Goal: Information Seeking & Learning: Learn about a topic

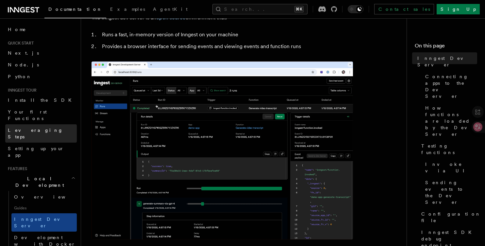
scroll to position [42, 0]
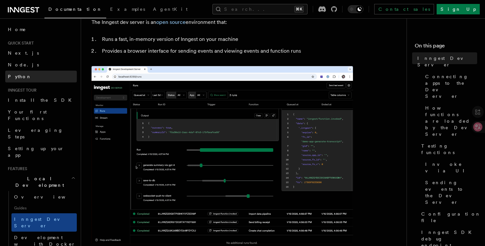
click at [17, 73] on span "Python" at bounding box center [20, 76] width 24 height 7
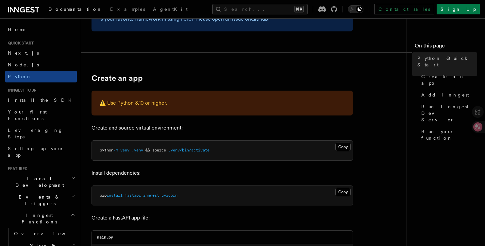
scroll to position [157, 0]
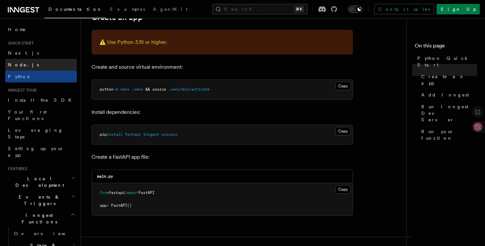
click at [18, 65] on span "Node.js" at bounding box center [23, 64] width 31 height 5
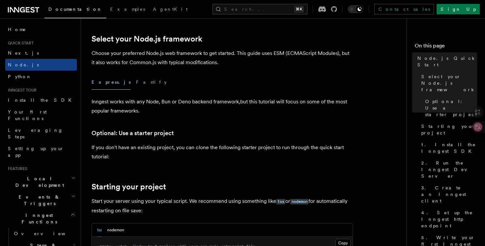
scroll to position [157, 0]
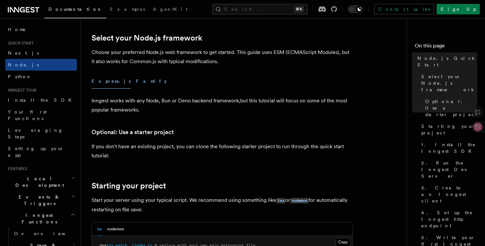
click at [136, 77] on button "Fastify" at bounding box center [151, 81] width 31 height 15
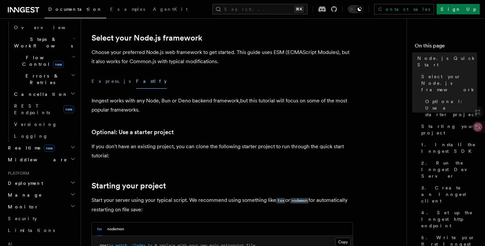
scroll to position [290, 0]
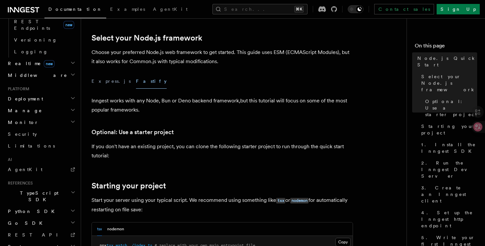
click at [58, 187] on h2 "TypeScript SDK" at bounding box center [41, 196] width 72 height 18
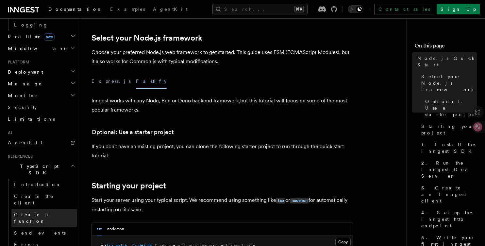
scroll to position [318, 0]
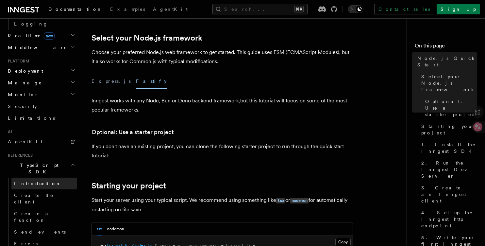
click at [30, 181] on span "Introduction" at bounding box center [37, 183] width 47 height 5
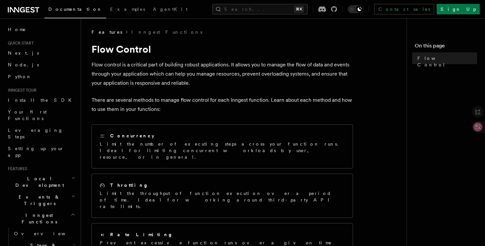
click at [25, 10] on icon at bounding box center [23, 10] width 31 height 8
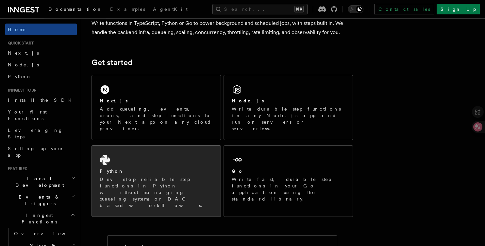
scroll to position [62, 0]
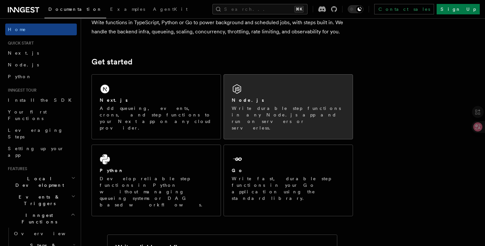
click at [254, 110] on p "Write durable step functions in any Node.js app and run on servers or serverles…" at bounding box center [288, 118] width 113 height 26
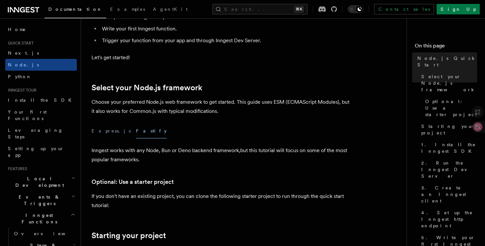
scroll to position [143, 0]
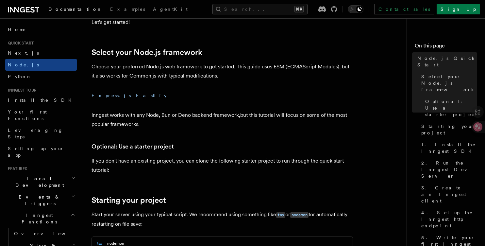
click at [103, 96] on button "Express.js" at bounding box center [110, 95] width 39 height 15
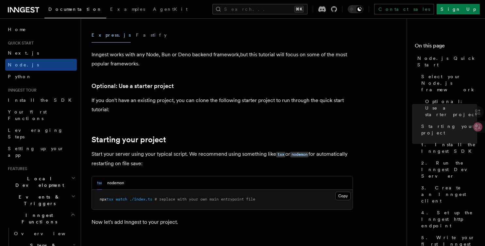
scroll to position [181, 0]
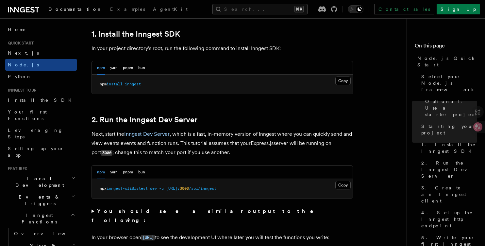
scroll to position [424, 0]
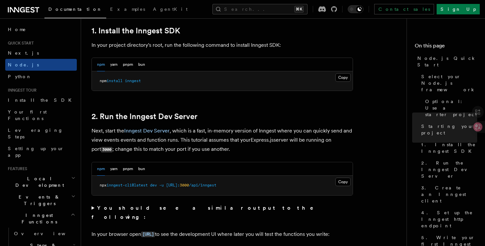
click at [265, 191] on pre "npx inngest-cli@latest dev -u http://localhost: 3000 /api/inngest" at bounding box center [222, 185] width 261 height 20
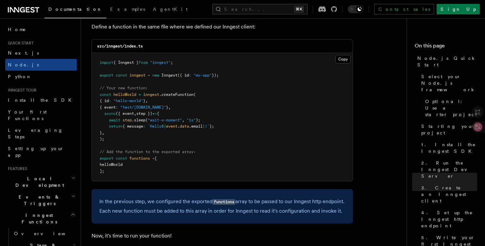
scroll to position [1304, 0]
drag, startPoint x: 99, startPoint y: 202, endPoint x: 129, endPoint y: 220, distance: 34.7
click at [129, 215] on p "In the previous step, we configured the exported functions array to be passed t…" at bounding box center [222, 205] width 246 height 19
click at [134, 228] on span "button" at bounding box center [134, 228] width 0 height 0
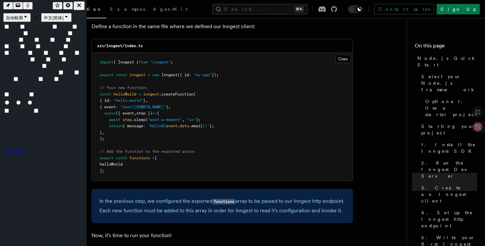
click at [81, 5] on icon "button" at bounding box center [79, 5] width 4 height 4
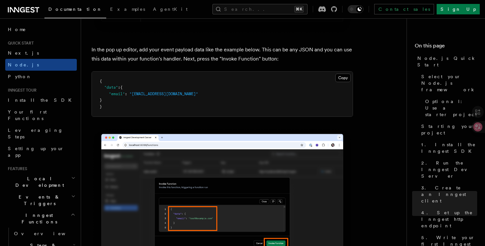
scroll to position [1960, 0]
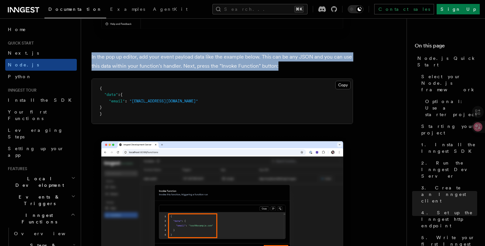
drag, startPoint x: 91, startPoint y: 67, endPoint x: 297, endPoint y: 81, distance: 206.2
click at [297, 71] on p "In the pop up editor, add your event payload data like the example below. This …" at bounding box center [221, 61] width 261 height 18
click at [301, 89] on span "button" at bounding box center [301, 89] width 0 height 0
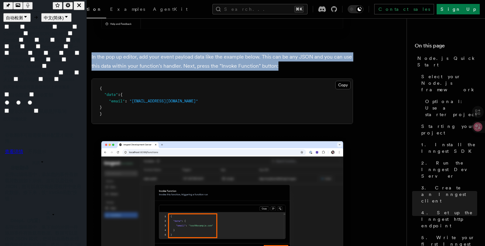
click at [81, 2] on icon "button" at bounding box center [79, 5] width 6 height 6
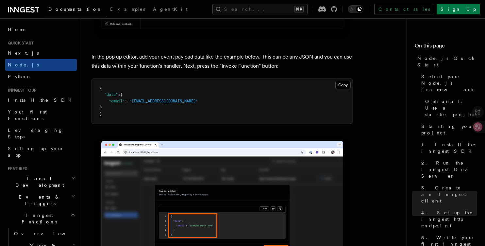
click at [229, 115] on pre "{ "data" : { "email" : "test@example.com" } }" at bounding box center [222, 101] width 261 height 45
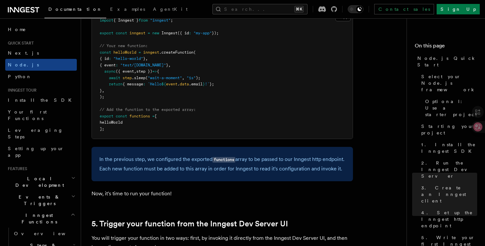
scroll to position [1335, 0]
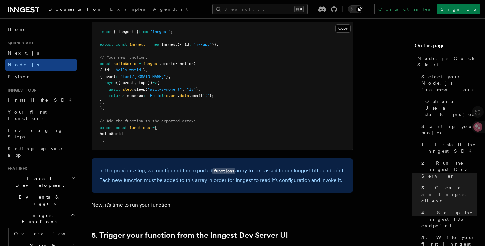
click at [132, 85] on span "({ event" at bounding box center [125, 82] width 18 height 5
click at [210, 110] on pre "import { Inngest } from "inngest" ; export const inngest = new Inngest ({ id : …" at bounding box center [222, 86] width 261 height 128
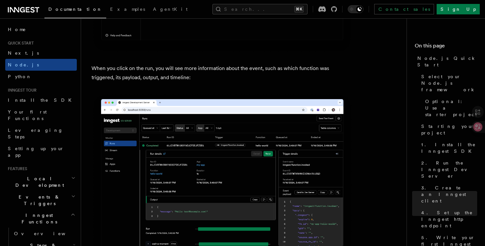
scroll to position [2407, 0]
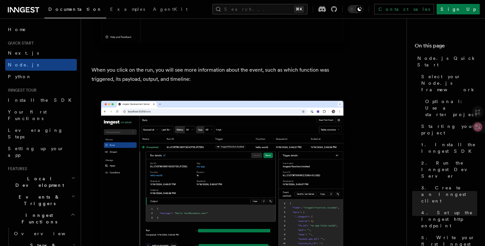
drag, startPoint x: 92, startPoint y: 80, endPoint x: 224, endPoint y: 101, distance: 133.9
click at [229, 109] on span "button" at bounding box center [229, 109] width 0 height 0
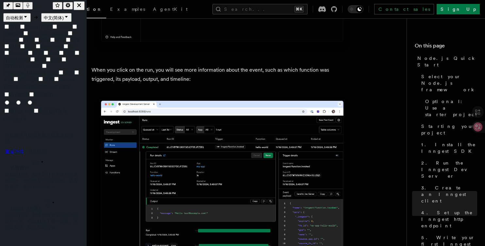
click at [82, 3] on icon "button" at bounding box center [79, 5] width 6 height 6
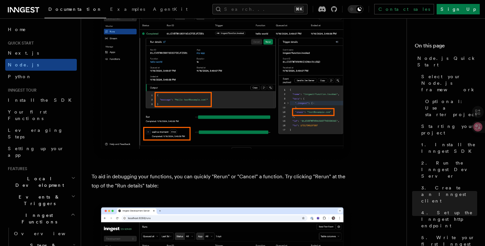
scroll to position [2739, 0]
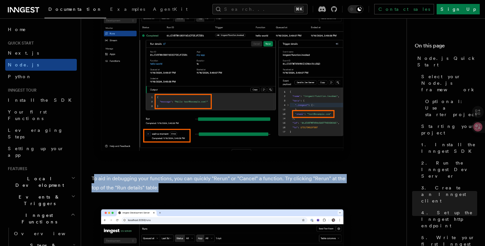
drag, startPoint x: 93, startPoint y: 189, endPoint x: 159, endPoint y: 196, distance: 67.0
click at [159, 192] on p "To aid in debugging your functions, you can quickly "Rerun" or "Cancel" a funct…" at bounding box center [221, 183] width 261 height 18
click at [122, 190] on p "To aid in debugging your functions, you can quickly "Rerun" or "Cancel" a funct…" at bounding box center [221, 183] width 261 height 18
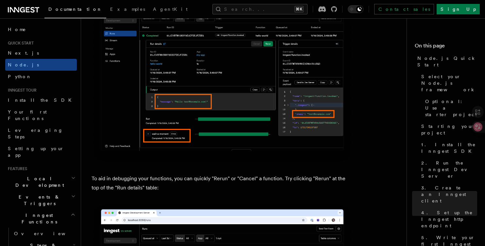
drag, startPoint x: 91, startPoint y: 189, endPoint x: 182, endPoint y: 209, distance: 92.2
click at [186, 216] on span "button" at bounding box center [186, 216] width 0 height 0
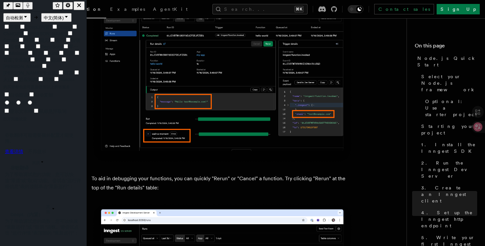
click at [81, 3] on icon "button" at bounding box center [79, 5] width 6 height 6
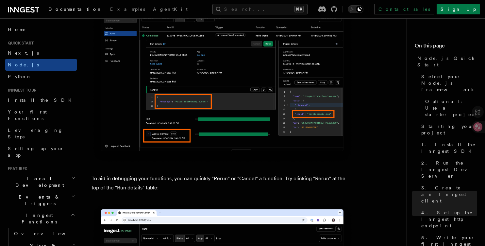
click at [218, 192] on p "To aid in debugging your functions, you can quickly "Rerun" or "Cancel" a funct…" at bounding box center [221, 183] width 261 height 18
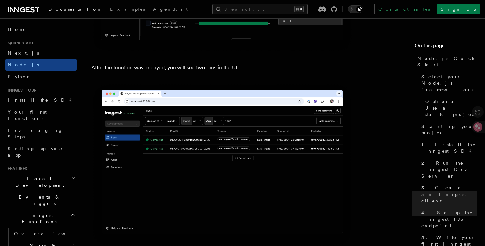
scroll to position [3075, 0]
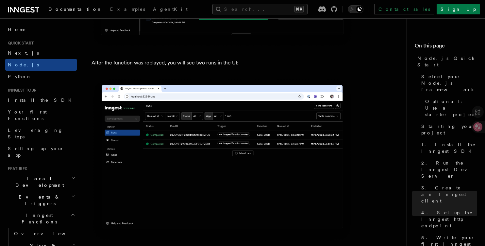
click at [204, 67] on p "After the function was replayed, you will see two runs in the UI:" at bounding box center [221, 62] width 261 height 9
click at [209, 84] on span "button" at bounding box center [209, 84] width 0 height 0
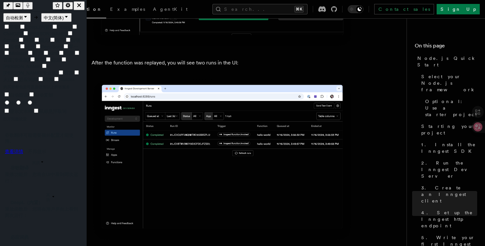
click at [82, 5] on icon "button" at bounding box center [79, 5] width 6 height 6
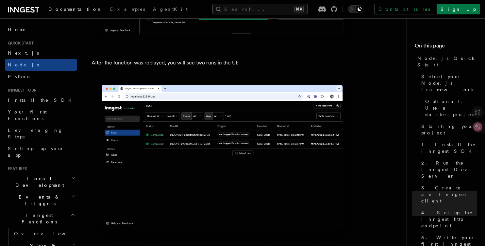
click at [234, 202] on img at bounding box center [221, 160] width 261 height 164
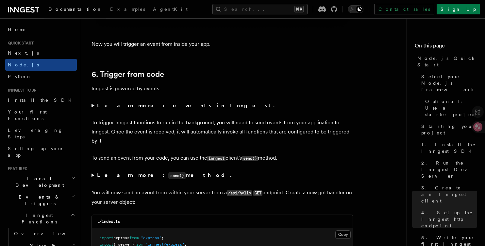
scroll to position [3292, 0]
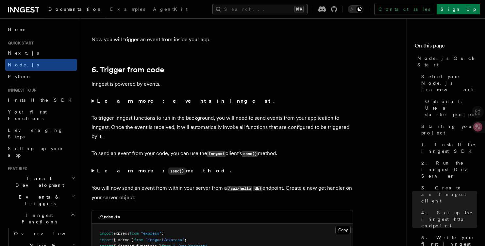
click at [93, 105] on summary "Learn more: events in Inngest." at bounding box center [221, 100] width 261 height 9
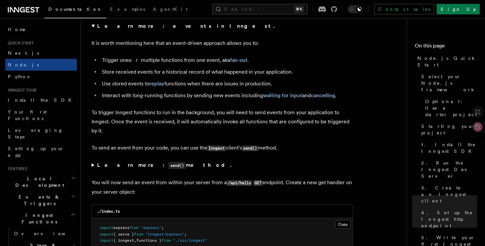
scroll to position [3381, 0]
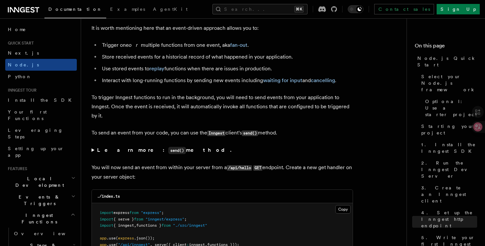
click at [93, 155] on summary "Learn more: send() method." at bounding box center [221, 149] width 261 height 9
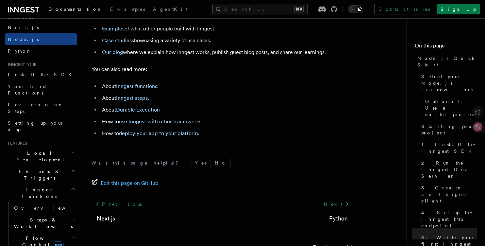
scroll to position [35, 0]
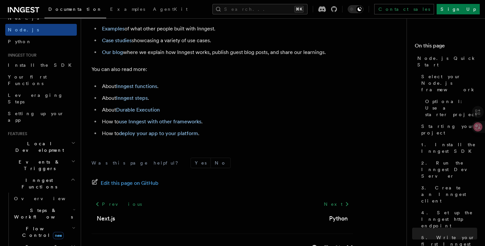
click at [27, 225] on span "Flow Control new" at bounding box center [41, 231] width 60 height 13
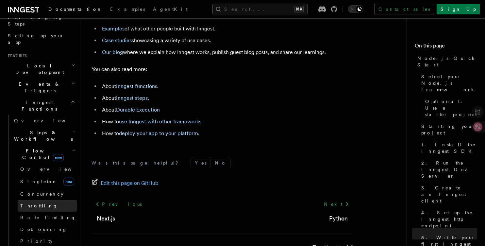
scroll to position [117, 0]
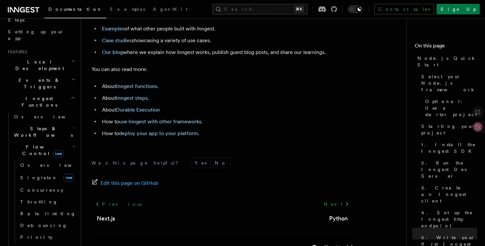
click at [30, 143] on span "Flow Control new" at bounding box center [41, 149] width 60 height 13
click at [32, 162] on span "Overview" at bounding box center [53, 164] width 67 height 5
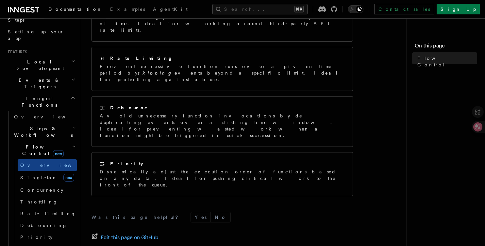
scroll to position [191, 0]
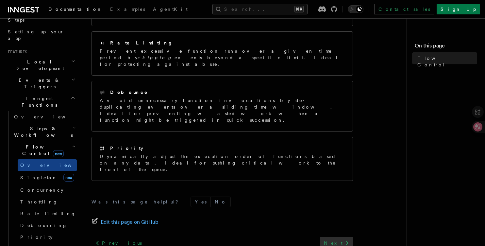
click at [338, 237] on link "Next" at bounding box center [336, 243] width 33 height 12
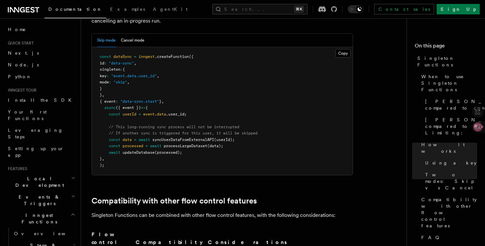
scroll to position [903, 0]
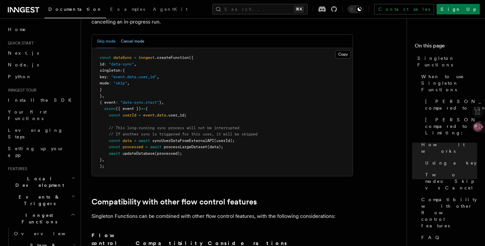
click at [136, 35] on button "Cancel mode" at bounding box center [133, 41] width 24 height 13
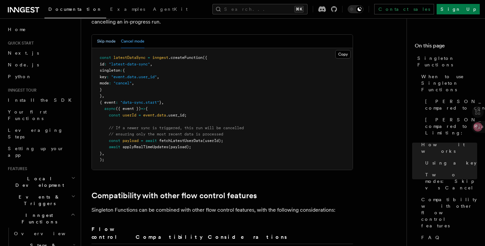
click at [103, 35] on button "Skip mode" at bounding box center [106, 41] width 19 height 13
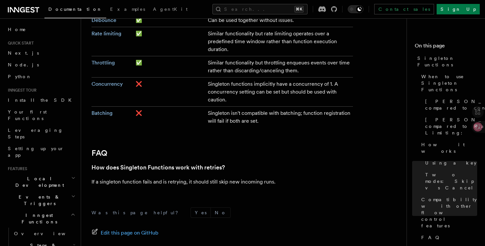
scroll to position [1169, 0]
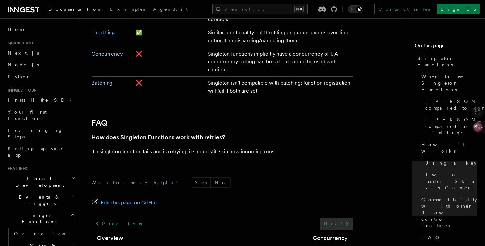
click at [338, 217] on link "Next" at bounding box center [336, 223] width 33 height 12
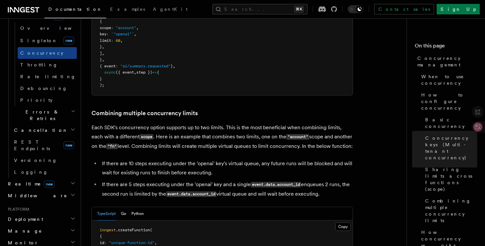
scroll to position [257, 0]
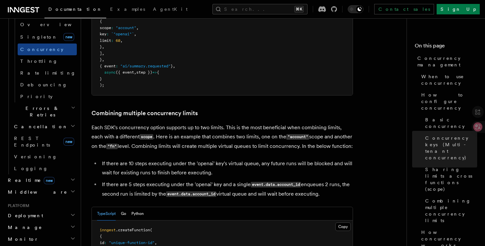
click at [73, 212] on icon "button" at bounding box center [72, 214] width 5 height 5
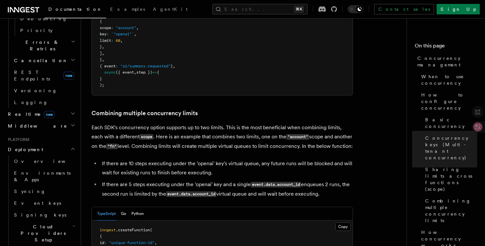
scroll to position [323, 0]
click at [31, 158] on span "Overview" at bounding box center [47, 160] width 67 height 5
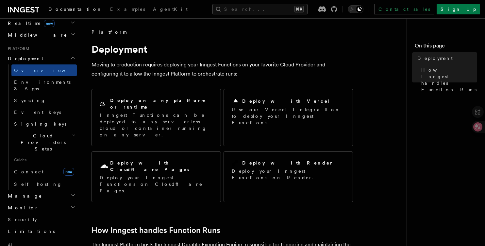
scroll to position [396, 0]
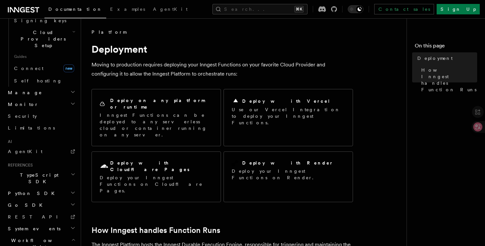
scroll to position [455, 0]
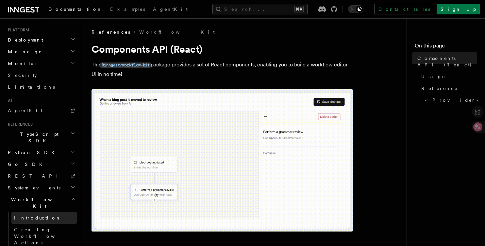
click at [37, 215] on span "Introduction" at bounding box center [37, 217] width 47 height 5
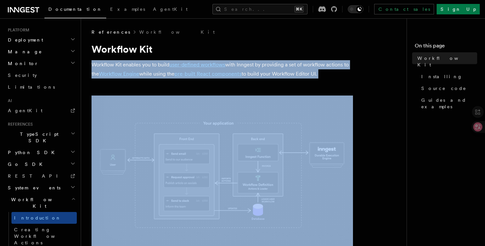
drag, startPoint x: 91, startPoint y: 63, endPoint x: 333, endPoint y: 87, distance: 243.4
click at [338, 94] on span "button" at bounding box center [338, 94] width 0 height 0
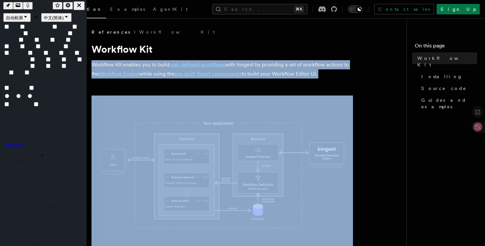
click at [81, 3] on icon "button" at bounding box center [79, 5] width 6 height 6
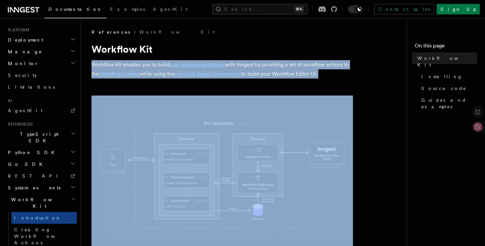
click at [215, 101] on img at bounding box center [221, 173] width 261 height 156
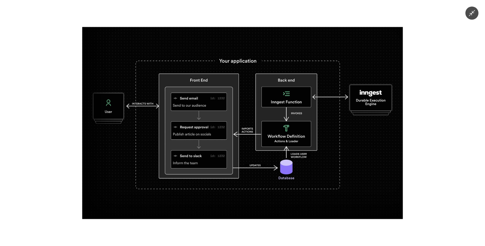
click at [302, 117] on img at bounding box center [242, 123] width 320 height 192
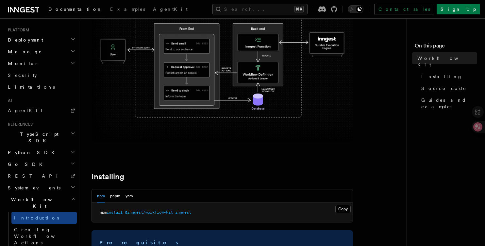
scroll to position [186, 0]
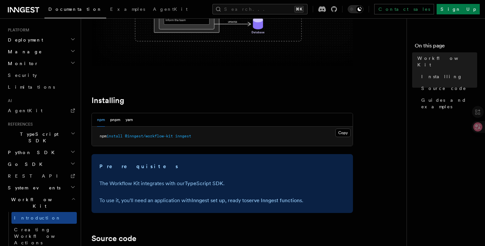
click at [157, 136] on span "@inngest/workflow-kit" at bounding box center [149, 136] width 48 height 5
click at [117, 118] on button "pnpm" at bounding box center [115, 119] width 10 height 13
click at [96, 119] on div "npm pnpm yarn" at bounding box center [222, 119] width 261 height 13
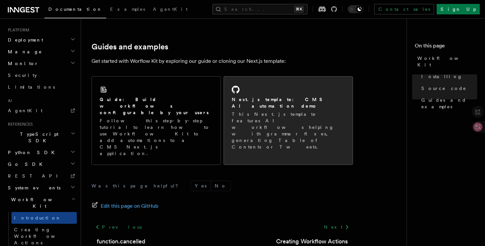
scroll to position [448, 0]
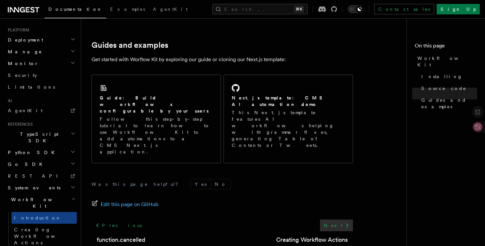
click at [339, 219] on link "Next" at bounding box center [336, 225] width 33 height 12
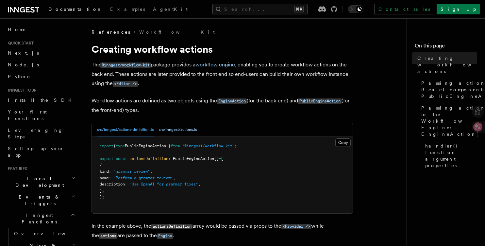
click at [182, 131] on button "src/inngest/actions.ts" at bounding box center [178, 129] width 38 height 13
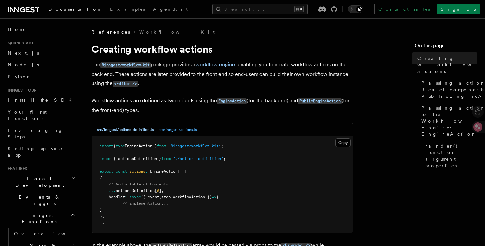
click at [132, 132] on button "src/inngest/actions-definition.ts" at bounding box center [125, 129] width 56 height 13
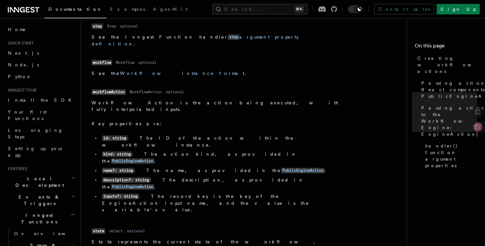
scroll to position [979, 0]
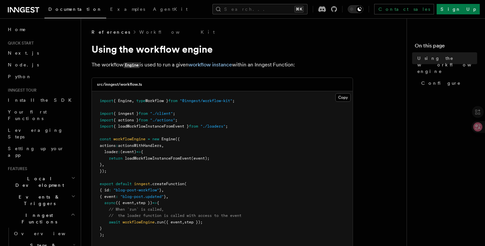
click at [266, 155] on pre "import { Engine , type Workflow } from "@inngest/workflow-kit" ; import { innge…" at bounding box center [222, 171] width 261 height 160
click at [268, 177] on pre "import { Engine , type Workflow } from "@inngest/workflow-kit" ; import { innge…" at bounding box center [222, 171] width 261 height 160
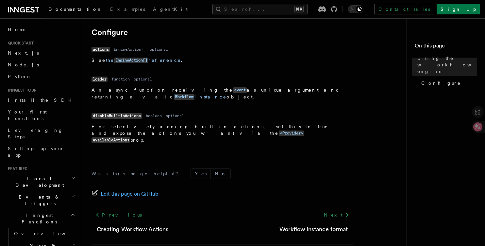
scroll to position [245, 0]
click at [341, 208] on link "Next" at bounding box center [336, 214] width 33 height 12
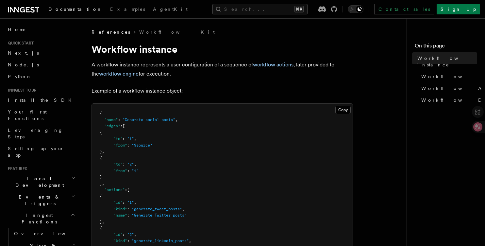
click at [240, 135] on pre "{ "name" : "Generate social posts" , "edges" : [ { "to" : "1" , "from" : "$sour…" at bounding box center [222, 190] width 261 height 172
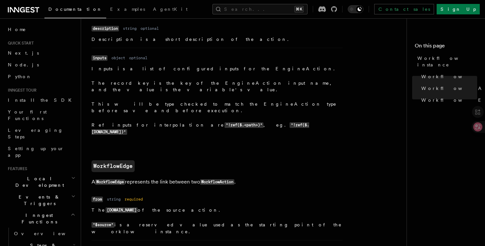
scroll to position [766, 0]
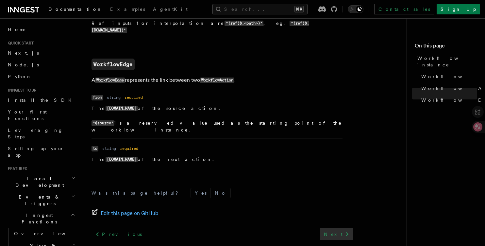
click at [339, 228] on link "Next" at bounding box center [336, 234] width 33 height 12
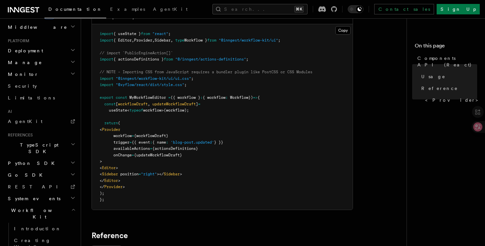
scroll to position [252, 0]
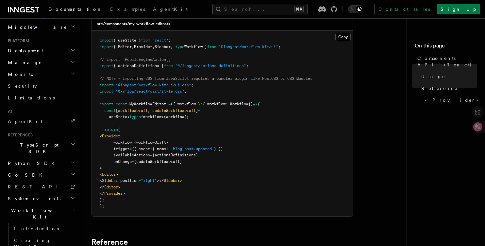
click at [120, 136] on span "Provider" at bounding box center [111, 136] width 18 height 5
click at [145, 171] on pre "import { useState } from "react" ; import { Editor , Provider , Sidebar , type …" at bounding box center [222, 123] width 261 height 185
click at [116, 174] on span "Editor" at bounding box center [109, 174] width 14 height 5
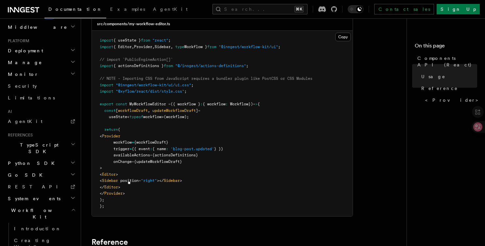
click at [158, 195] on pre "import { useState } from "react" ; import { Editor , Provider , Sidebar , type …" at bounding box center [222, 123] width 261 height 185
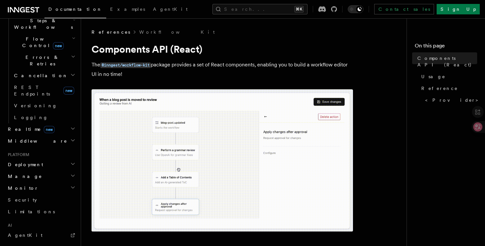
scroll to position [12, 0]
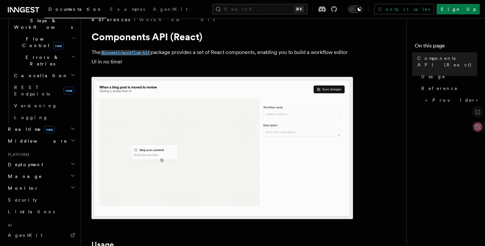
click at [123, 52] on code "@inngest/workflow-kit" at bounding box center [125, 53] width 50 height 6
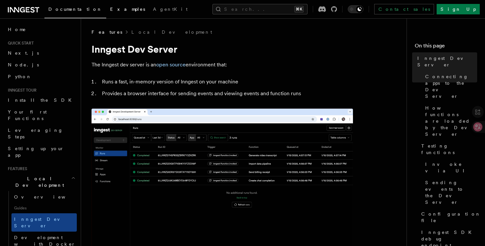
click at [110, 10] on span "Examples" at bounding box center [127, 9] width 35 height 5
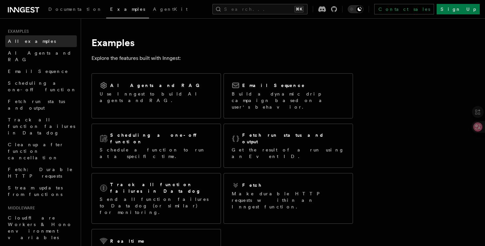
click at [27, 40] on span "All examples" at bounding box center [32, 41] width 48 height 5
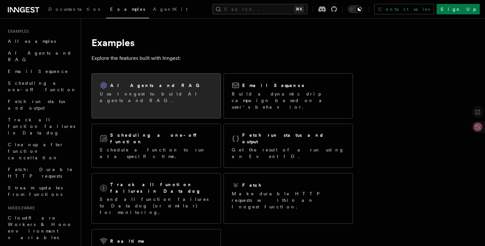
click at [163, 91] on p "Use Inngest to build AI agents and RAG." at bounding box center [156, 96] width 113 height 13
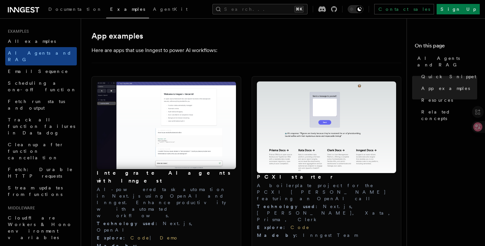
scroll to position [660, 0]
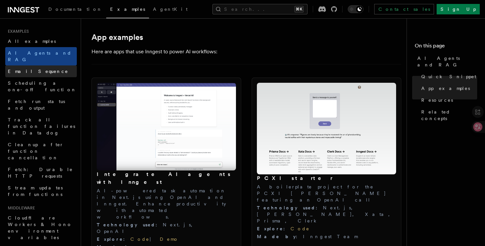
click at [30, 69] on span "Email Sequence" at bounding box center [38, 71] width 60 height 5
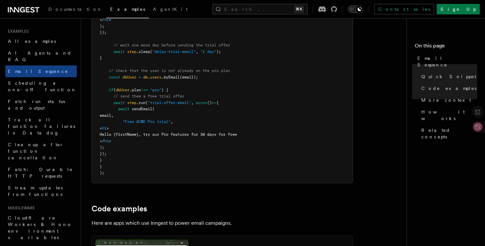
scroll to position [289, 0]
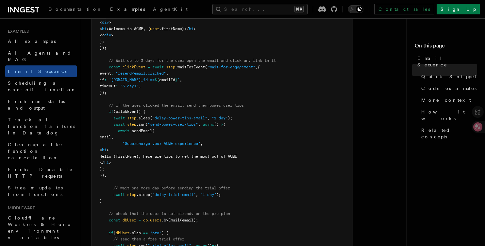
click at [19, 9] on icon at bounding box center [23, 10] width 31 height 8
